Goal: Task Accomplishment & Management: Complete application form

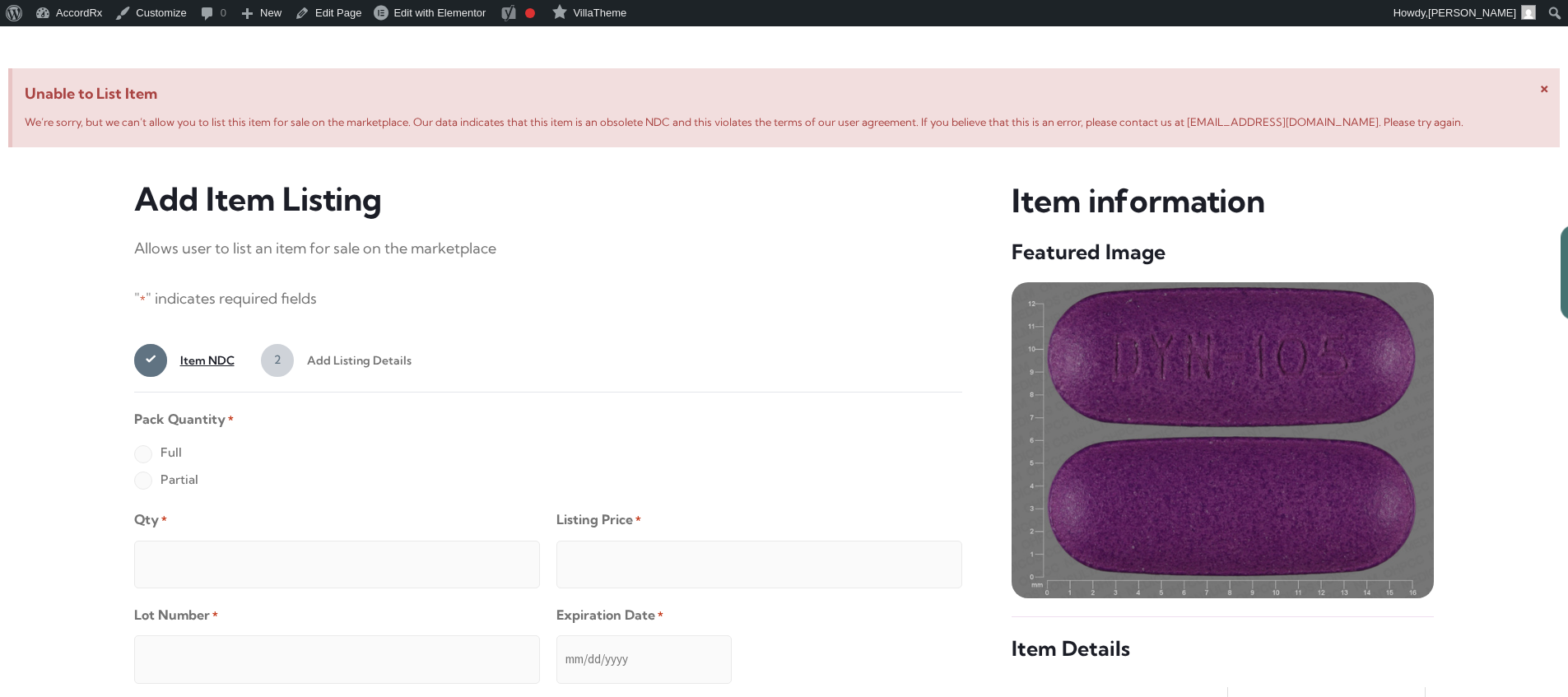
scroll to position [632, 0]
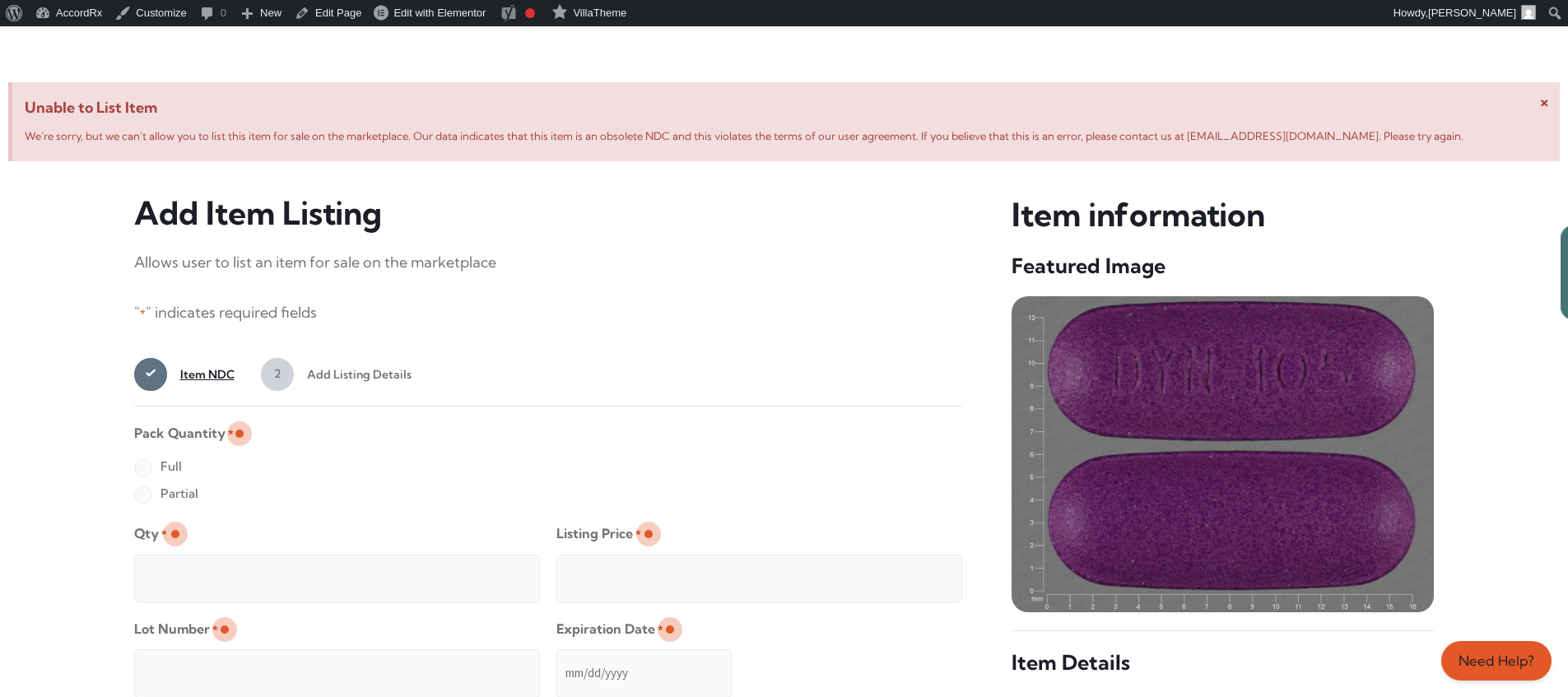
click at [143, 469] on label "Full" at bounding box center [158, 467] width 48 height 27
click at [0, 0] on input "Full" at bounding box center [0, 0] width 0 height 0
click at [196, 559] on input "Qty *" at bounding box center [337, 578] width 406 height 48
type input "2"
click at [917, 573] on input "Listing Price *" at bounding box center [760, 578] width 406 height 48
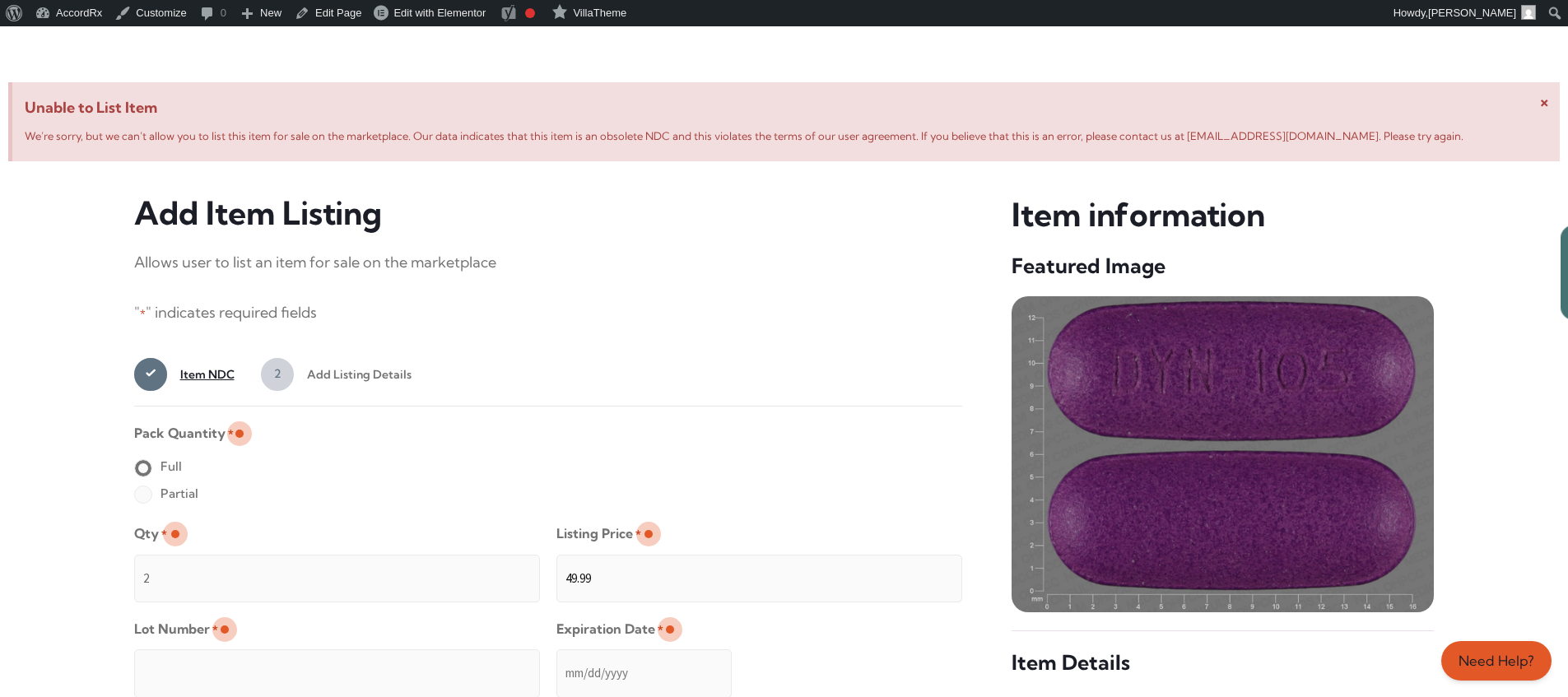
type input "49.99"
click at [443, 662] on input "Lot Number *" at bounding box center [337, 673] width 406 height 48
type input "TEST23456"
click at [557, 657] on input "Expiration Date *" at bounding box center [644, 673] width 175 height 48
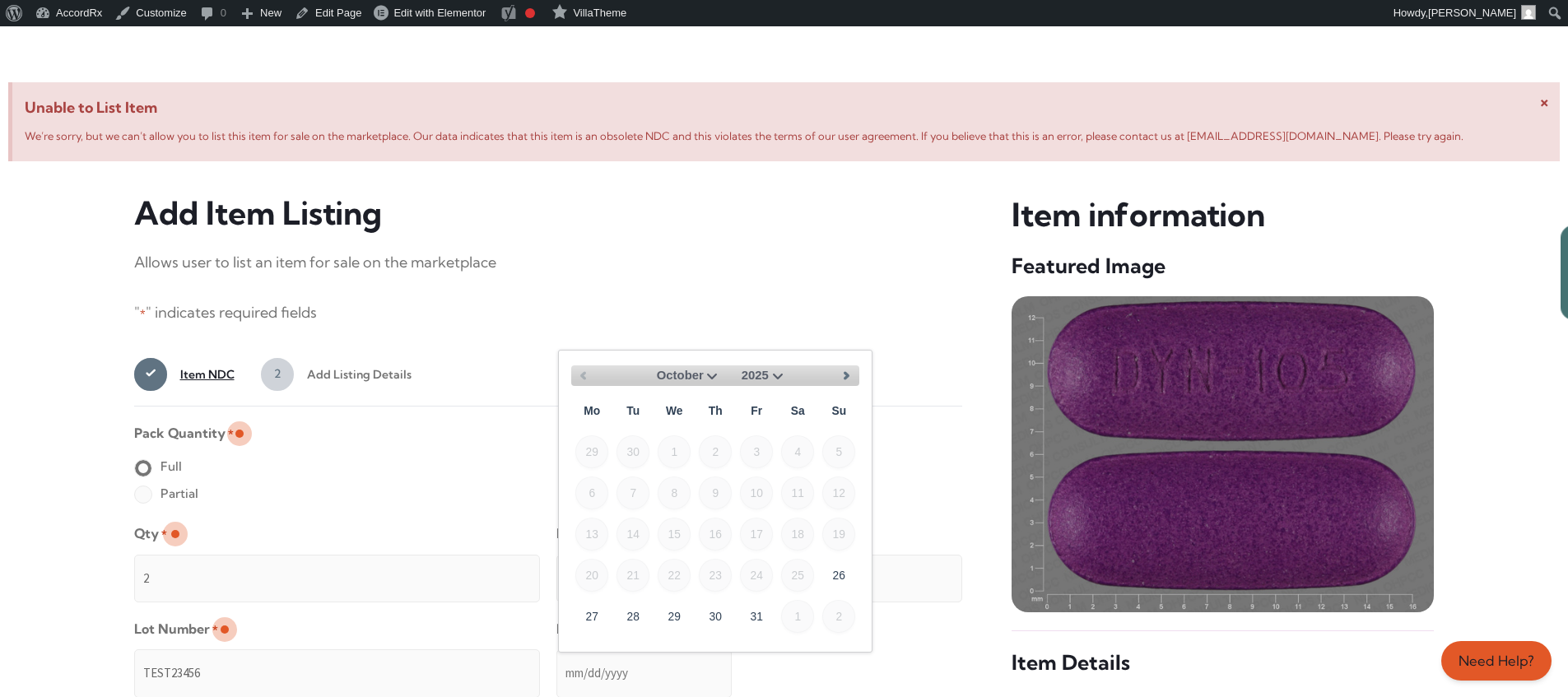
click at [711, 373] on select "October November December" at bounding box center [683, 375] width 79 height 20
click at [847, 609] on link "30" at bounding box center [839, 616] width 33 height 33
type input "[DATE]"
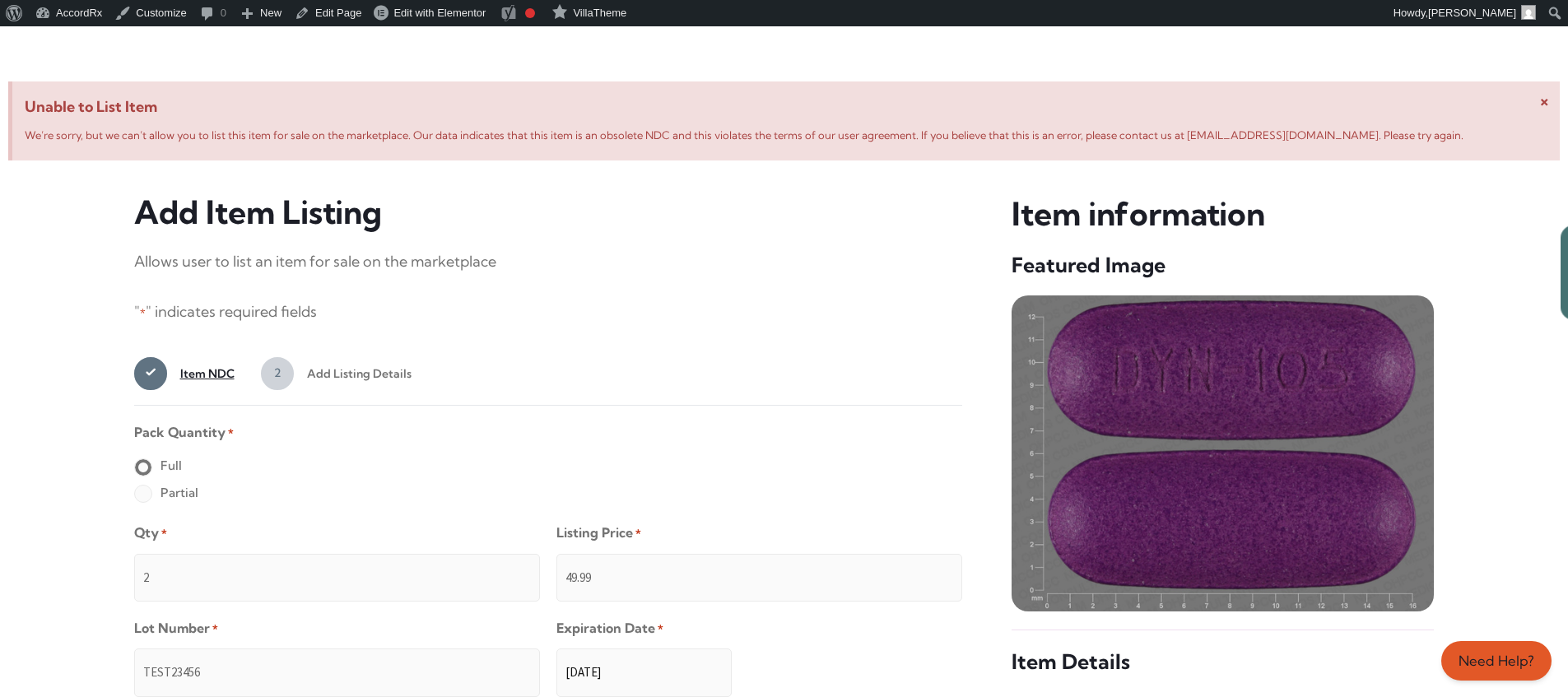
scroll to position [1315, 0]
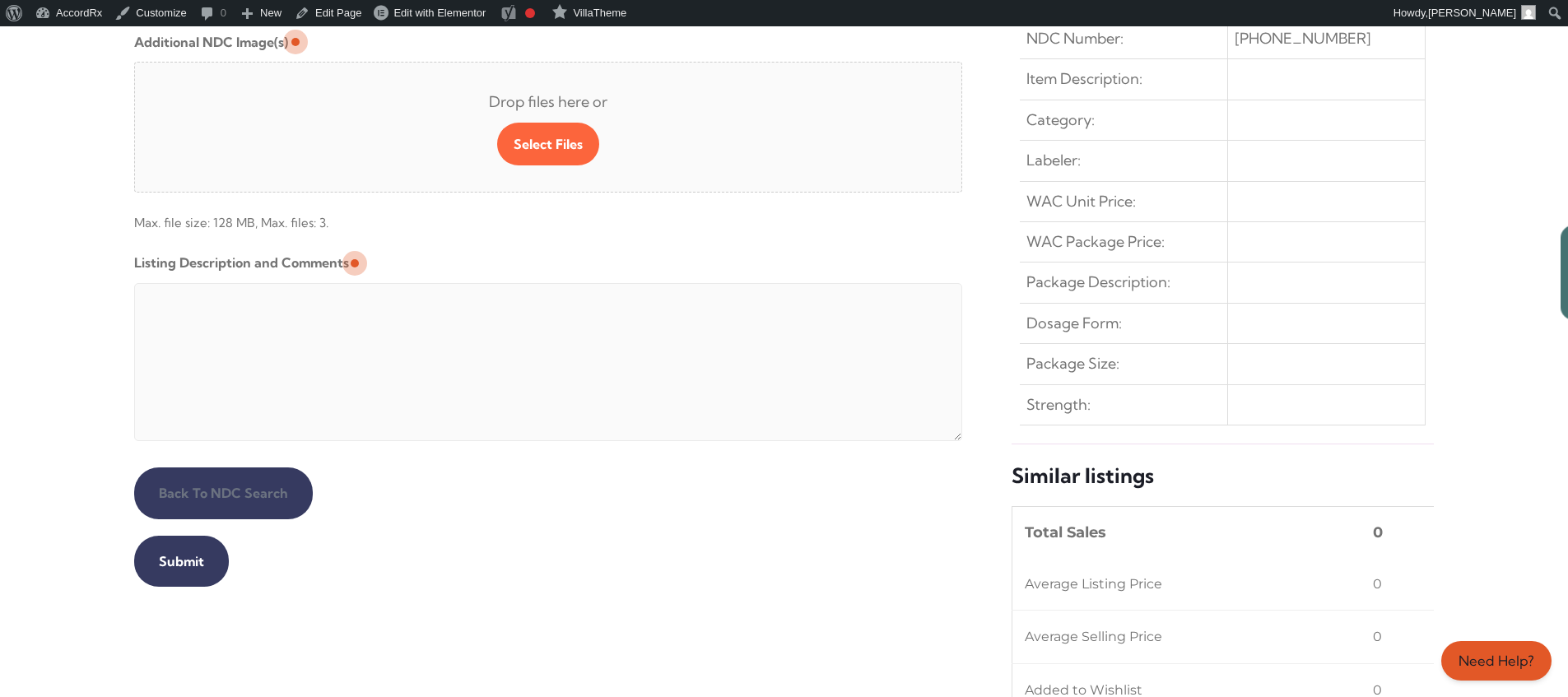
click at [533, 287] on textarea "Listing Description and Comments" at bounding box center [548, 362] width 829 height 158
type textarea "Automated Testing - list comment from [MEDICAL_DATA][DOMAIN_NAME]"
click at [178, 561] on input "Submit" at bounding box center [181, 560] width 95 height 51
